Goal: Find specific page/section: Find specific page/section

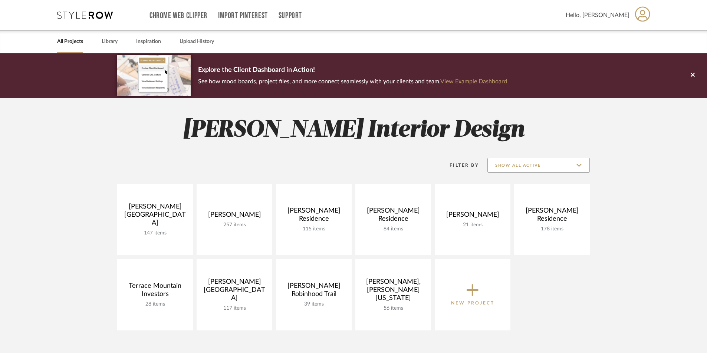
click at [558, 165] on input "Show All Active" at bounding box center [538, 165] width 102 height 15
click at [502, 223] on span "Archived" at bounding box center [540, 220] width 88 height 6
type input "Archived"
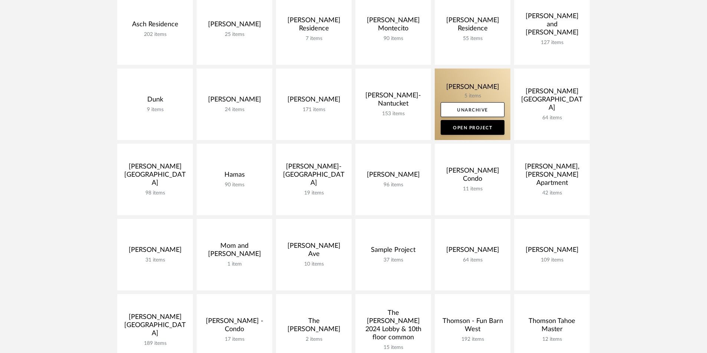
scroll to position [260, 0]
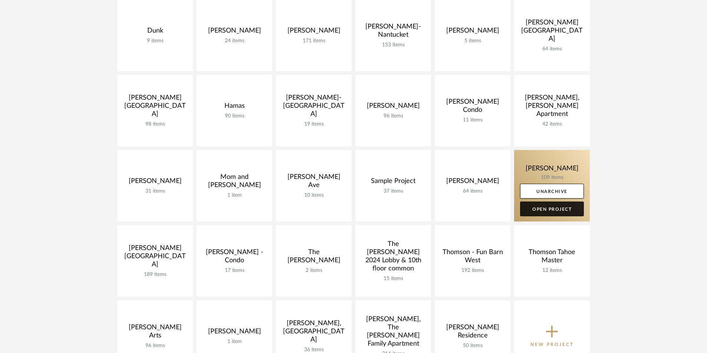
click at [539, 209] on link "Open Project" at bounding box center [552, 209] width 64 height 15
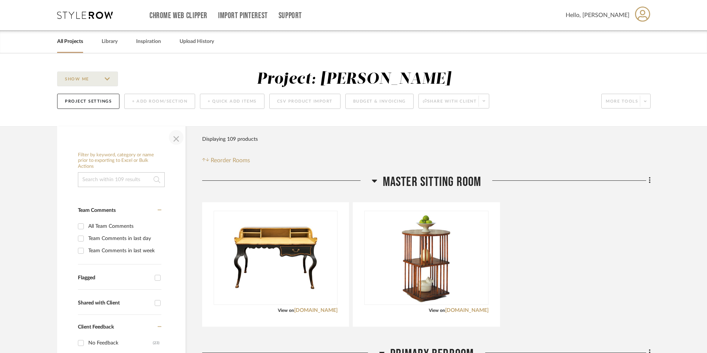
click at [176, 139] on span "button" at bounding box center [176, 138] width 18 height 18
